Goal: Check status: Check status

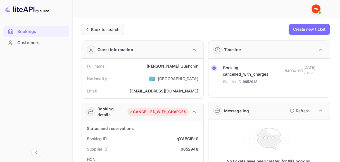
click at [117, 31] on div "Back to search" at bounding box center [105, 30] width 28 height 6
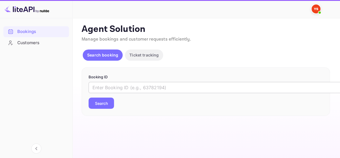
click at [126, 83] on input "text" at bounding box center [227, 87] width 279 height 11
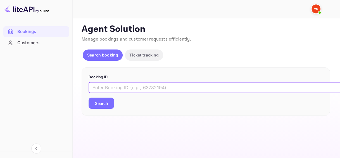
paste input "9869558"
type input "9869558"
click at [108, 100] on button "Search" at bounding box center [100, 102] width 25 height 11
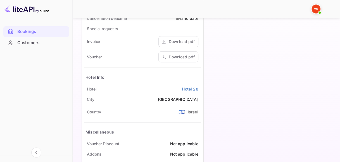
scroll to position [279, 0]
click at [178, 54] on div "Download pdf" at bounding box center [182, 56] width 26 height 6
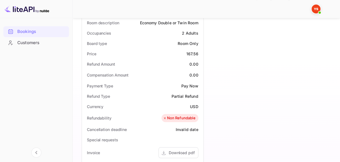
scroll to position [56, 0]
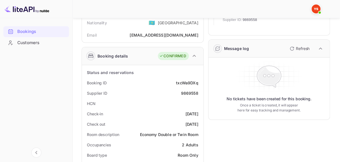
click at [188, 85] on div "txcWa9DXq" at bounding box center [187, 83] width 22 height 6
click at [188, 83] on div "txcWa9DXq" at bounding box center [187, 83] width 22 height 6
copy div "txcWa9DXq"
click at [191, 93] on div "9869558" at bounding box center [189, 93] width 17 height 6
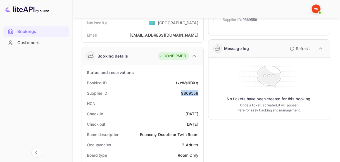
click at [191, 93] on div "9869558" at bounding box center [189, 93] width 17 height 6
copy div "9869558"
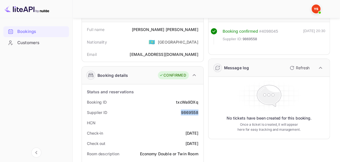
scroll to position [28, 0]
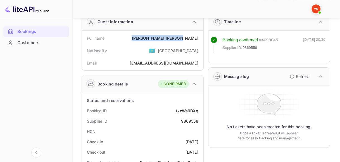
drag, startPoint x: 190, startPoint y: 37, endPoint x: 198, endPoint y: 37, distance: 7.5
click at [198, 37] on div "Full name [PERSON_NAME]" at bounding box center [142, 38] width 117 height 10
copy div "[PERSON_NAME]"
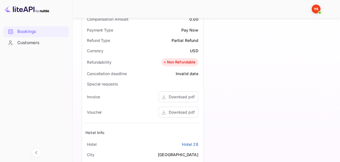
scroll to position [251, 0]
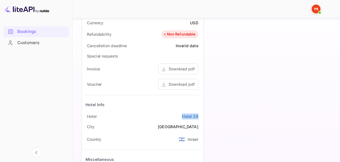
drag, startPoint x: 177, startPoint y: 114, endPoint x: 206, endPoint y: 113, distance: 28.2
click at [203, 114] on div "Status and reservations Booking ID txcWa9DXq Supplier ID 9869558 HCN Check-in […" at bounding box center [142, 34] width 121 height 329
copy link "Hotel 28"
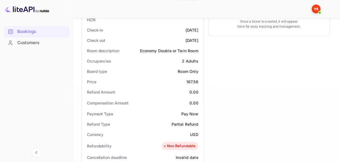
scroll to position [112, 0]
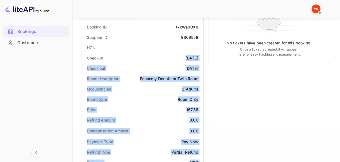
drag, startPoint x: 175, startPoint y: 55, endPoint x: 209, endPoint y: 56, distance: 34.3
click at [209, 56] on div "Guest information Full name [PERSON_NAME] Nationality 🇰🇿 [DEMOGRAPHIC_DATA] Ema…" at bounding box center [203, 133] width 253 height 418
drag, startPoint x: 187, startPoint y: 63, endPoint x: 184, endPoint y: 59, distance: 4.4
click at [187, 63] on div "Check out [DATE]" at bounding box center [142, 68] width 117 height 10
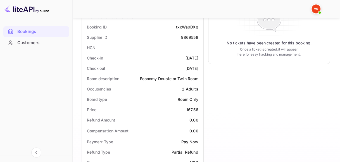
drag, startPoint x: 176, startPoint y: 58, endPoint x: 198, endPoint y: 58, distance: 22.9
click at [198, 58] on div "Check-in [DATE]" at bounding box center [142, 58] width 117 height 10
copy div "[DATE]"
drag, startPoint x: 176, startPoint y: 69, endPoint x: 198, endPoint y: 68, distance: 21.8
click at [198, 68] on div "Check out [DATE]" at bounding box center [142, 68] width 117 height 10
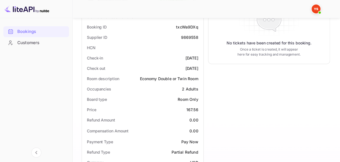
copy div "[DATE]"
